Goal: Check status: Check status

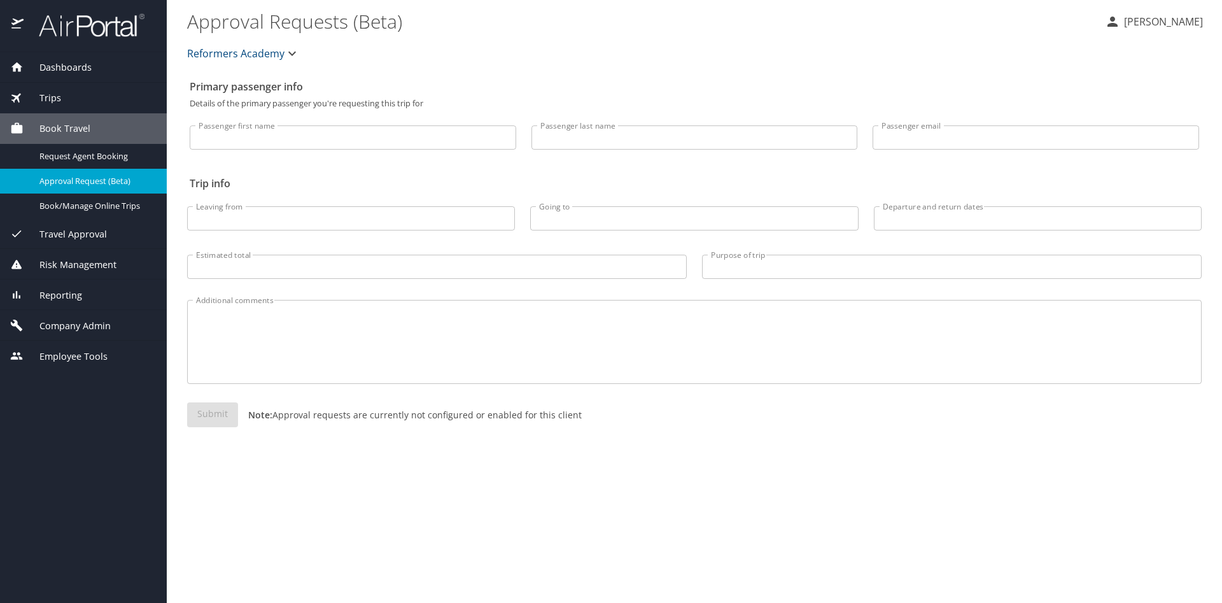
click at [87, 235] on span "Travel Approval" at bounding box center [65, 234] width 83 height 14
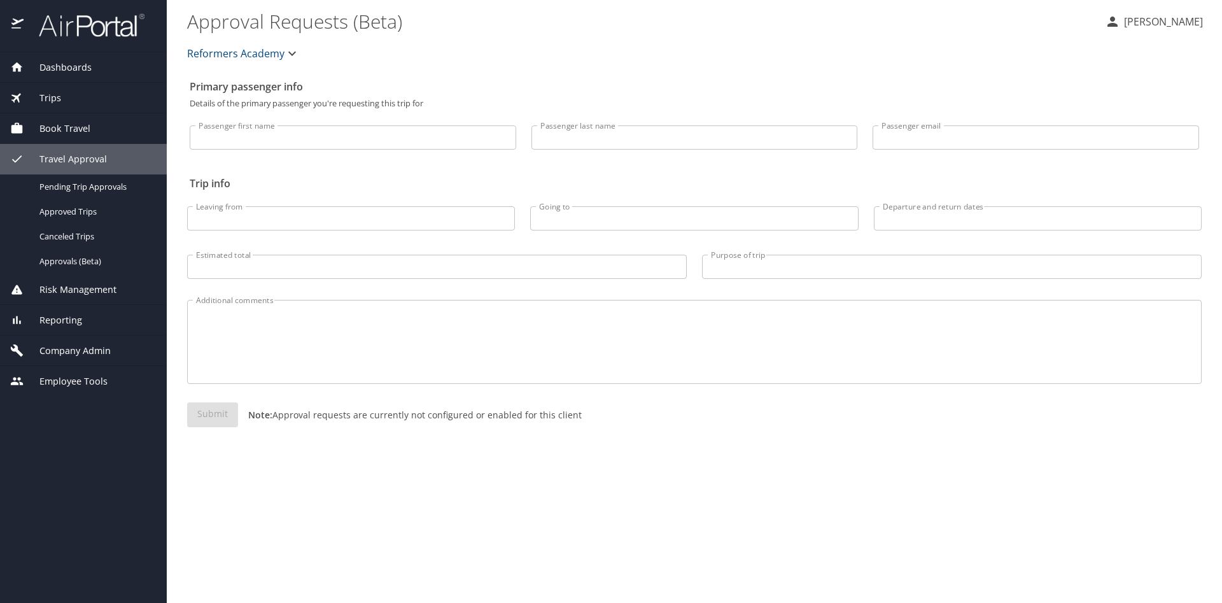
click at [66, 121] on div "Book Travel" at bounding box center [83, 128] width 167 height 31
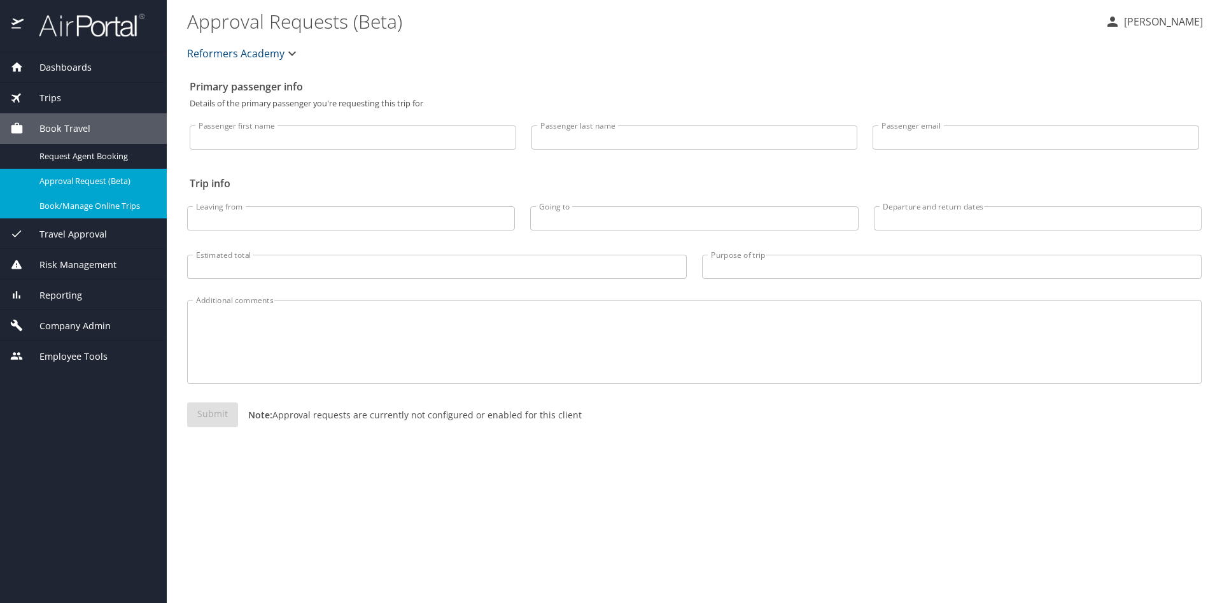
click at [98, 207] on span "Book/Manage Online Trips" at bounding box center [95, 206] width 112 height 12
click at [65, 232] on span "Travel Approval" at bounding box center [65, 234] width 83 height 14
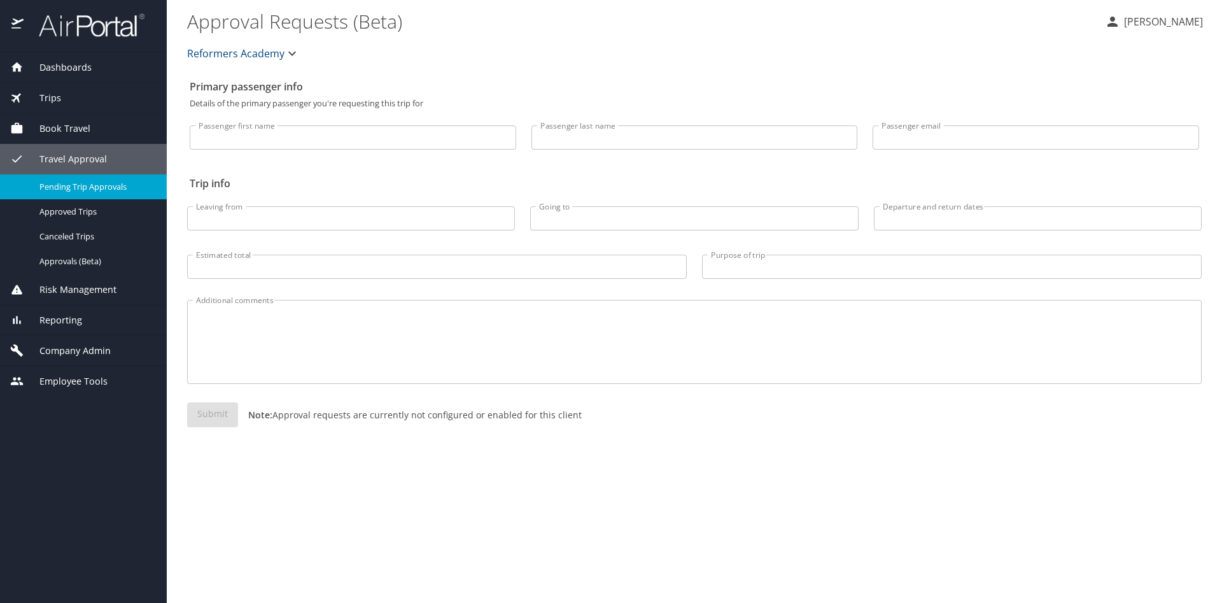
click at [102, 192] on span "Pending Trip Approvals" at bounding box center [95, 187] width 112 height 12
